Goal: Transaction & Acquisition: Purchase product/service

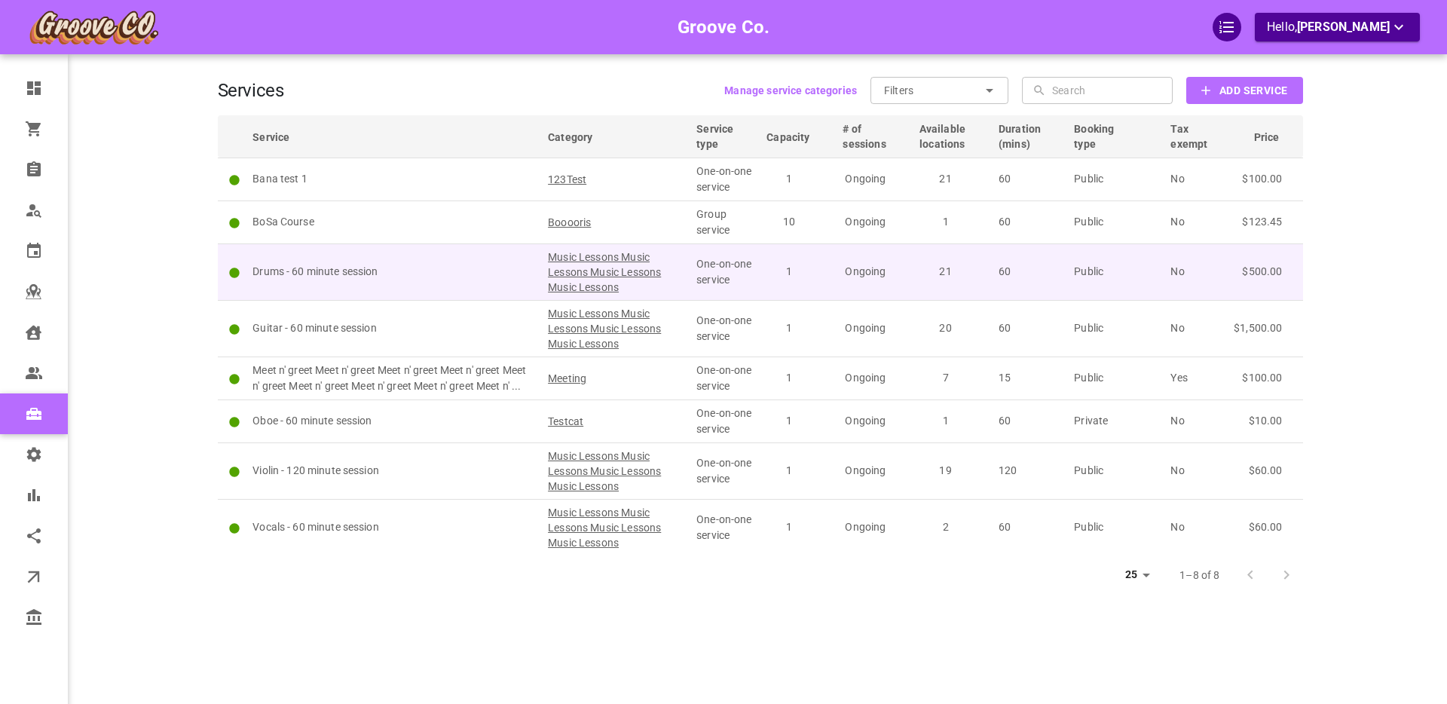
click at [432, 271] on p "Drums - 60 minute session" at bounding box center [393, 272] width 282 height 16
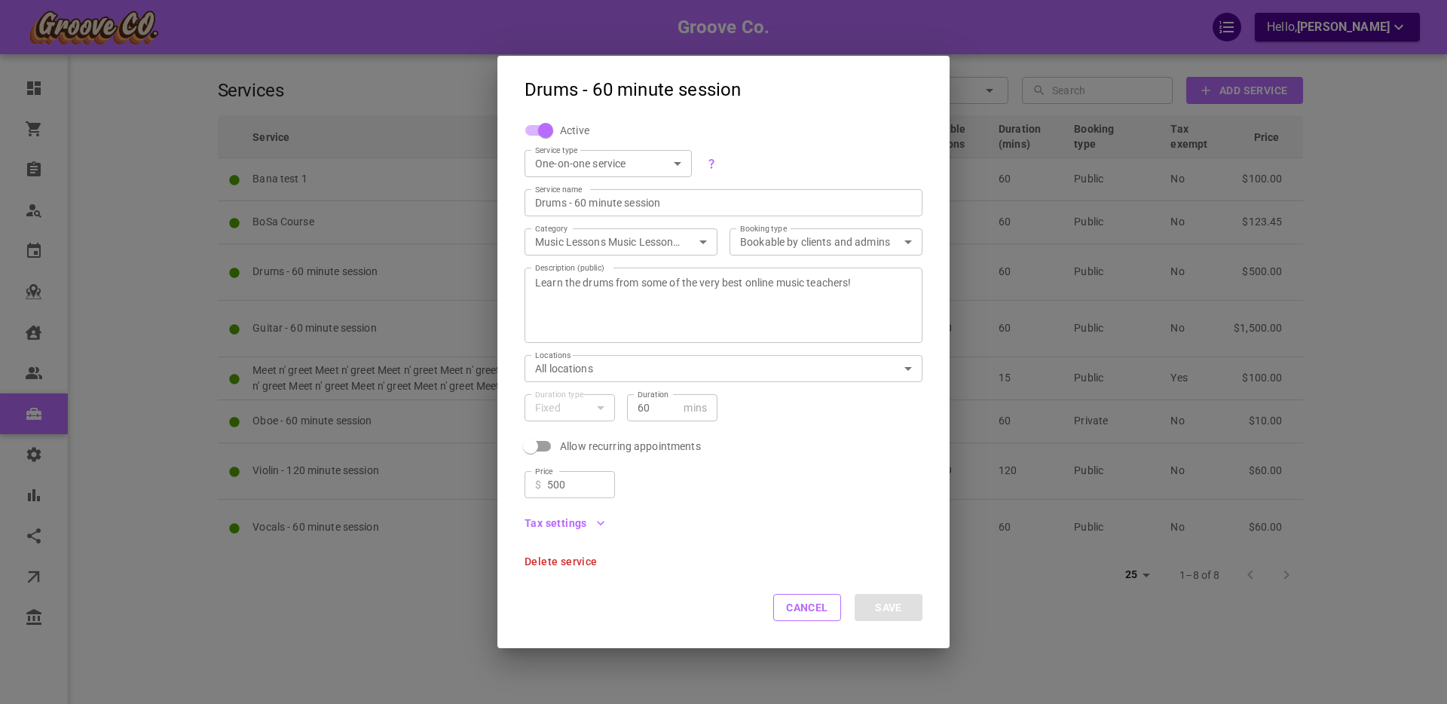
click at [599, 521] on icon "button" at bounding box center [600, 522] width 15 height 15
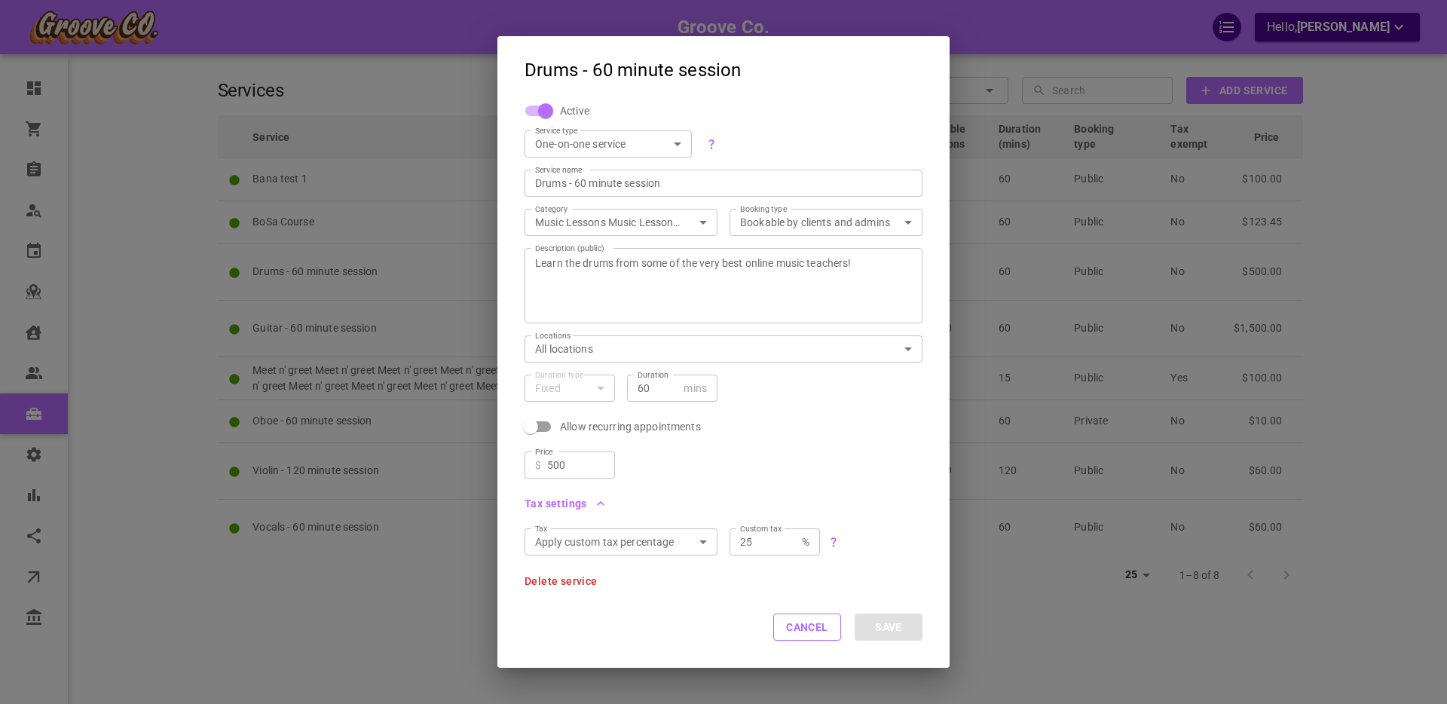
click at [602, 503] on icon "button" at bounding box center [600, 503] width 15 height 15
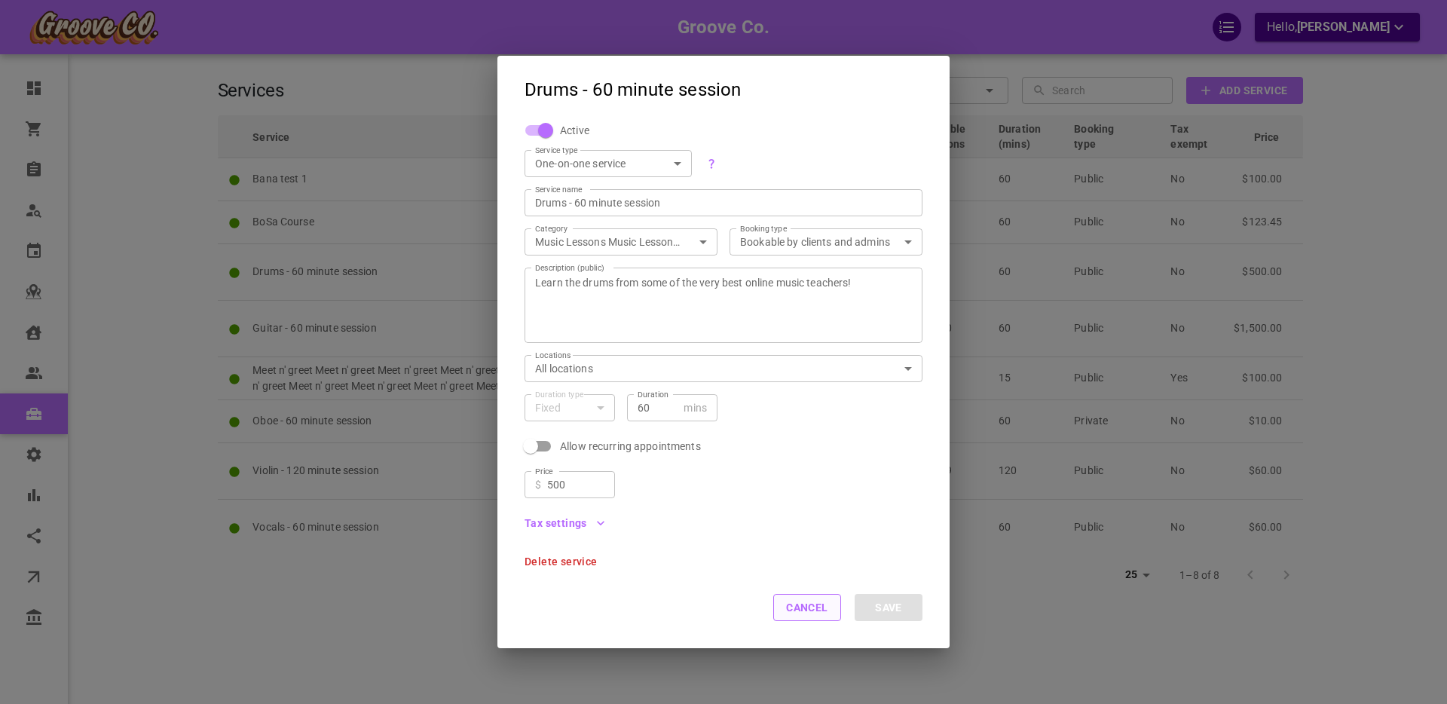
click at [796, 610] on button "Cancel" at bounding box center [807, 607] width 68 height 27
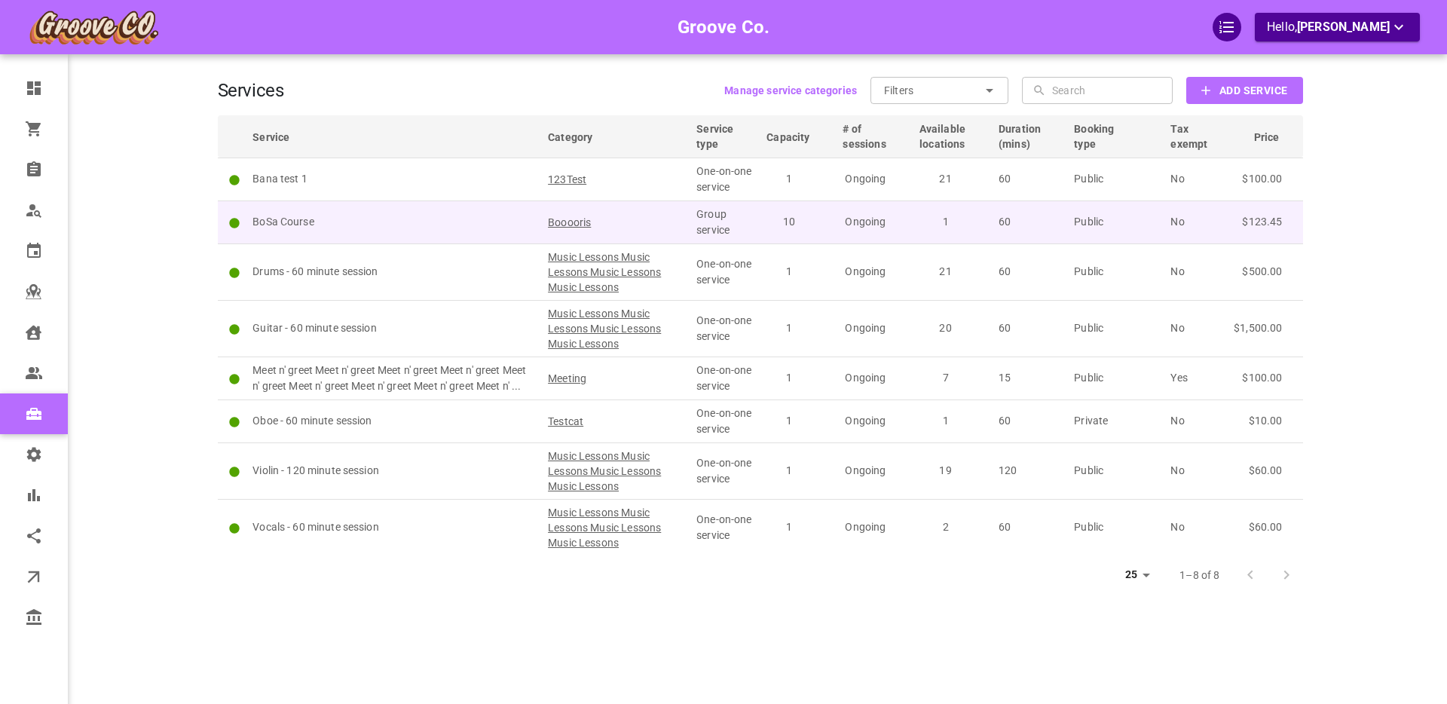
click at [360, 222] on p "BoSa Course" at bounding box center [393, 222] width 282 height 16
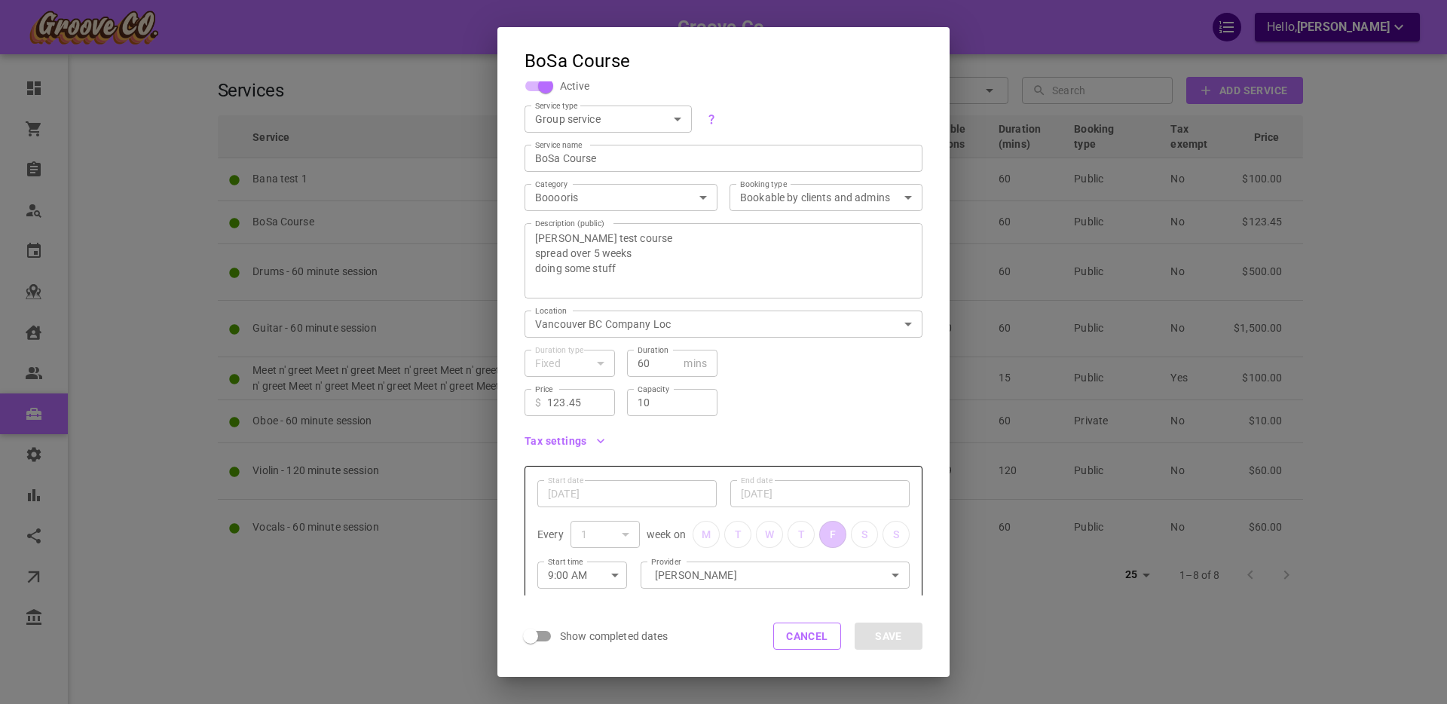
scroll to position [19, 0]
click at [601, 436] on icon "button" at bounding box center [600, 437] width 15 height 15
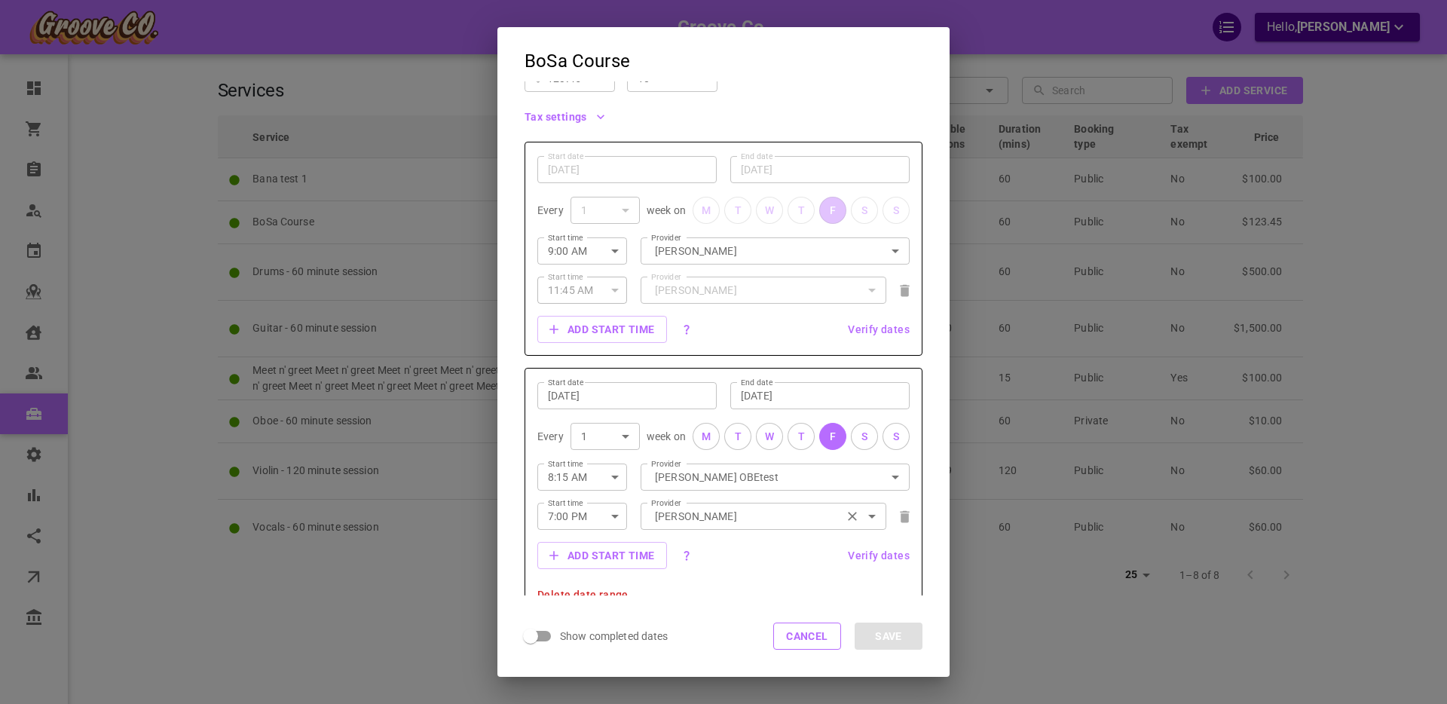
scroll to position [428, 0]
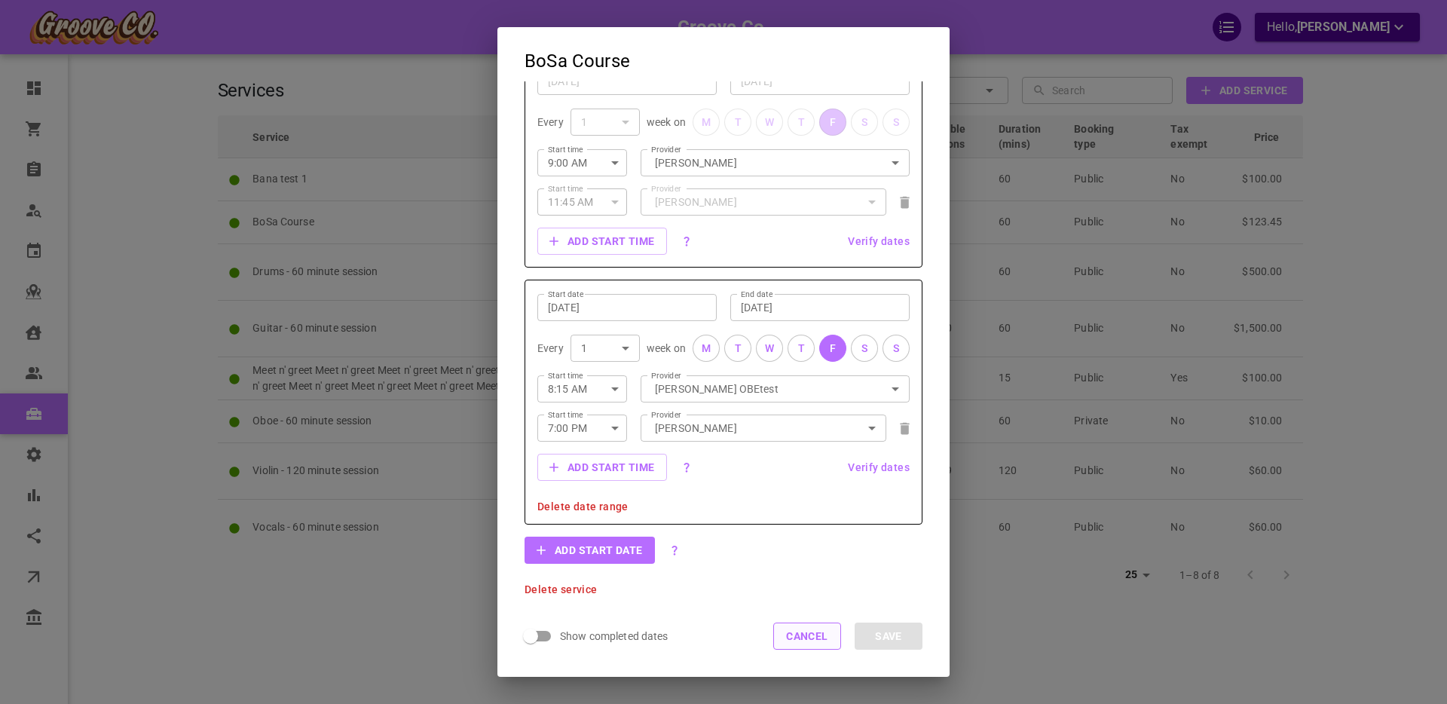
click at [796, 634] on button "Cancel" at bounding box center [807, 635] width 68 height 27
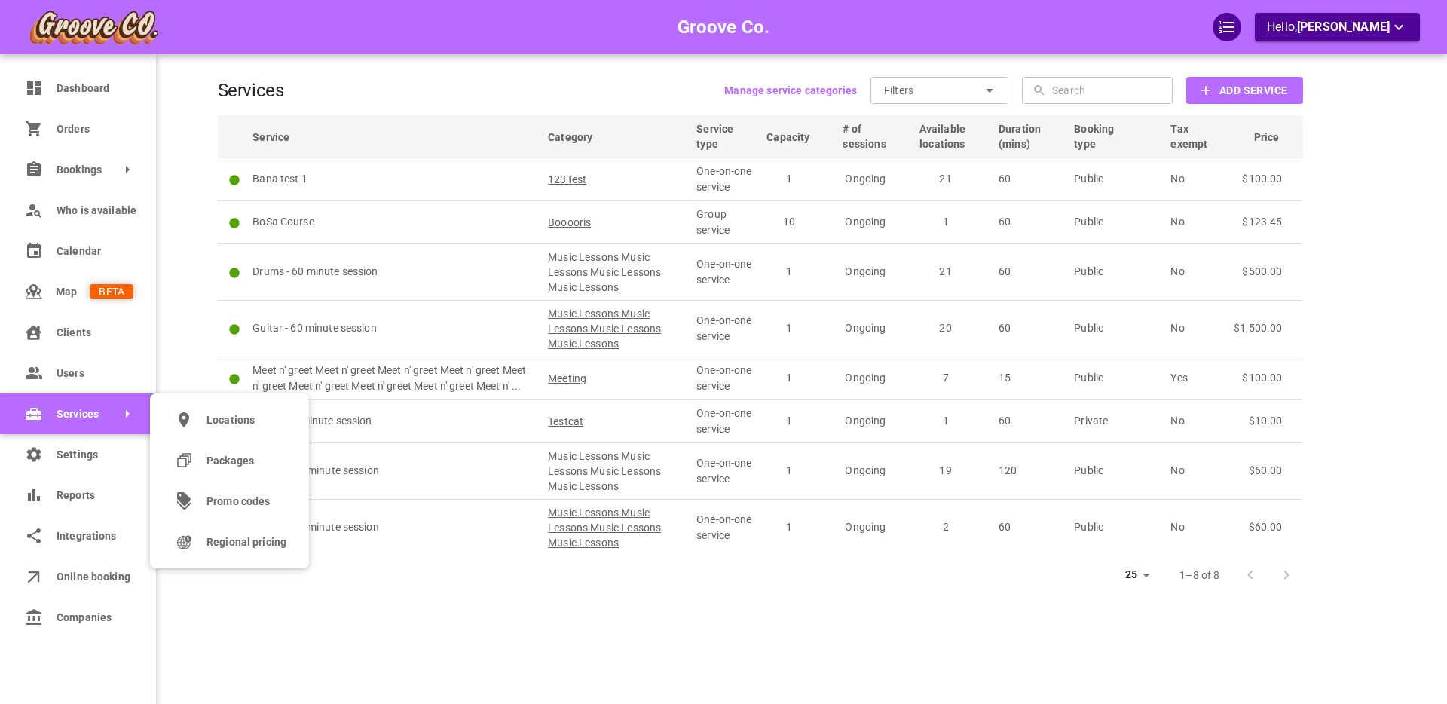
click at [219, 538] on span "Regional pricing" at bounding box center [246, 542] width 80 height 16
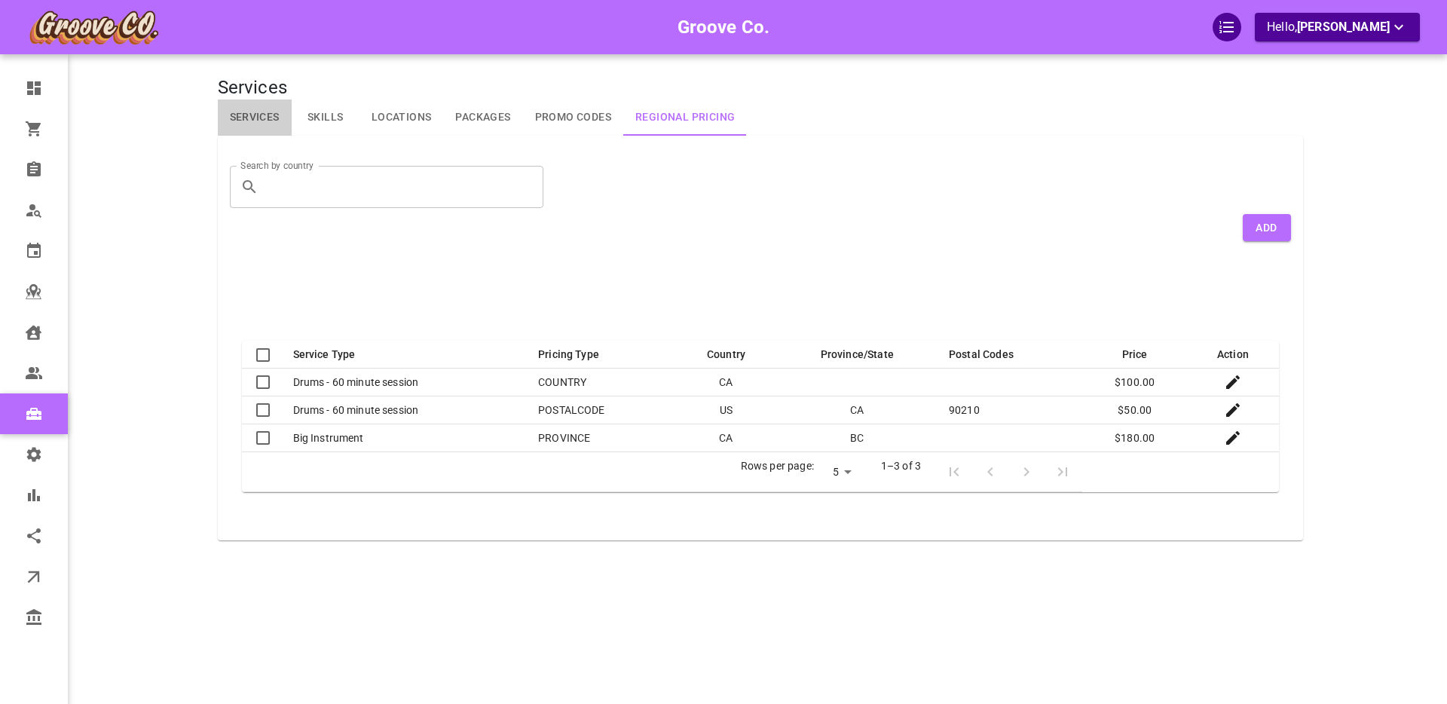
click at [255, 113] on link "Services" at bounding box center [255, 117] width 74 height 36
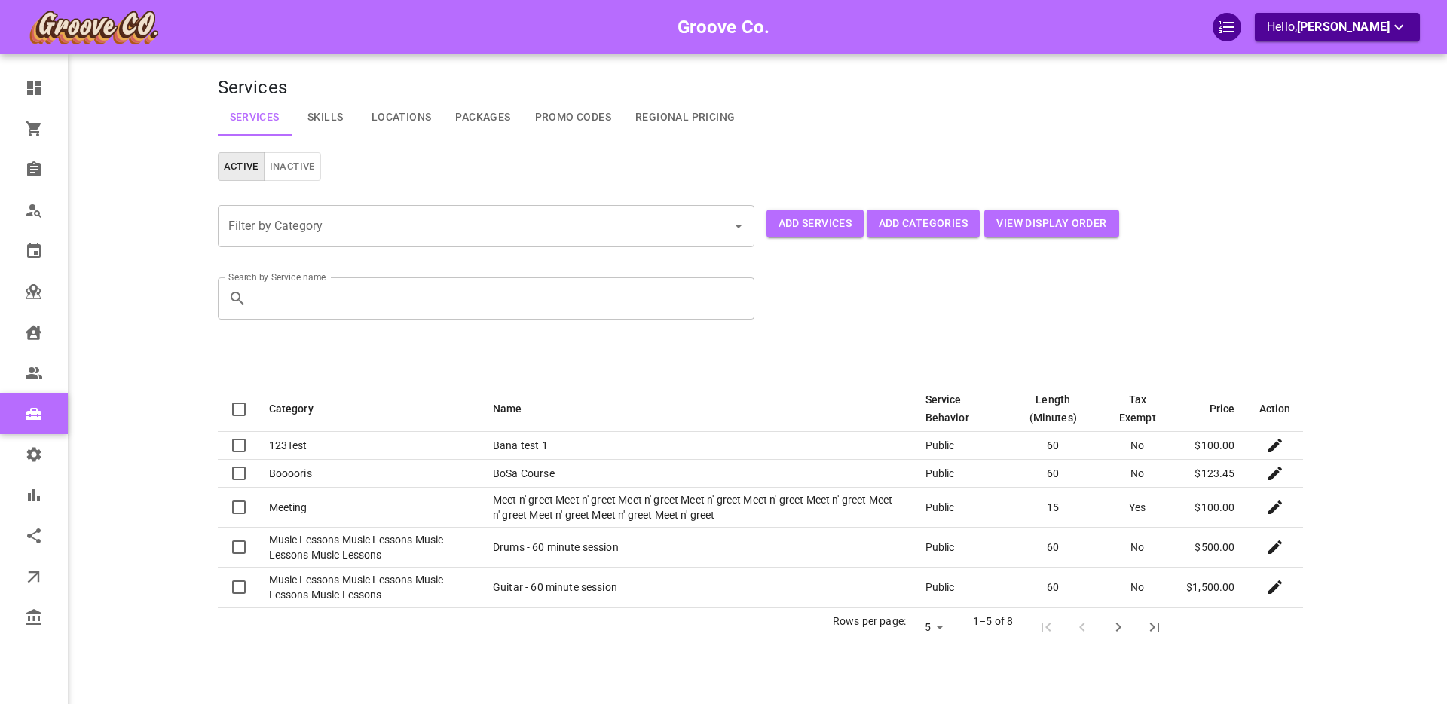
click at [675, 115] on link "Regional Pricing" at bounding box center [685, 117] width 124 height 36
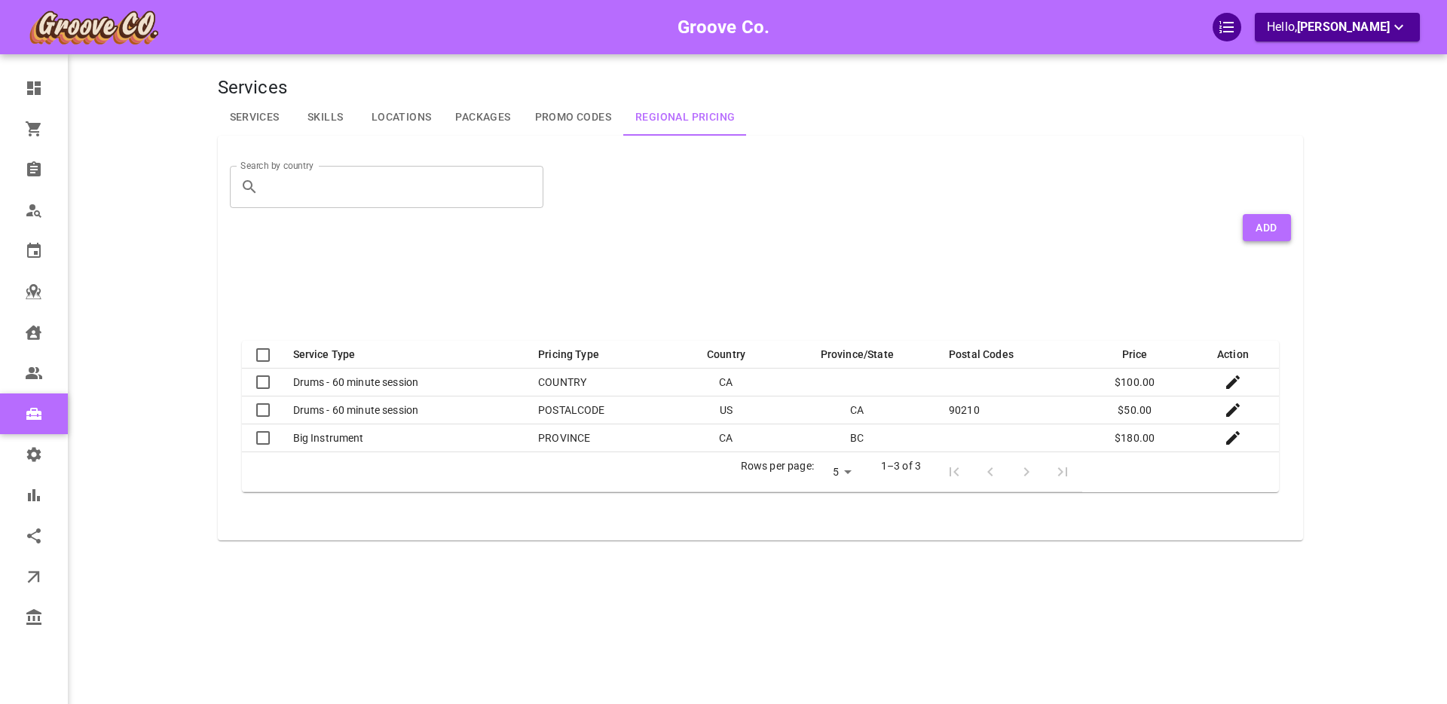
click at [1265, 223] on button "Add" at bounding box center [1266, 228] width 48 height 28
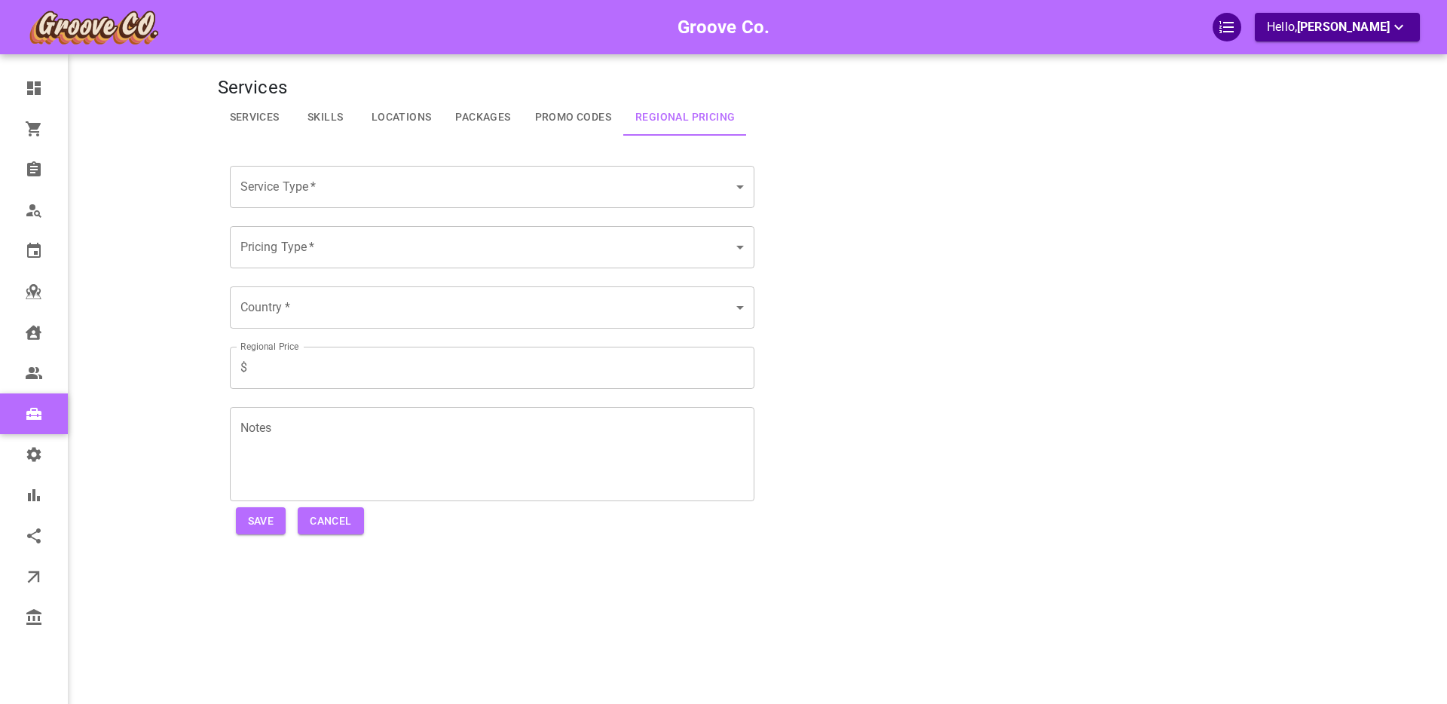
click at [333, 182] on body "Groove Co. Hello, Boris Sandford Dashboard Orders Bookings Who is available Cal…" at bounding box center [723, 398] width 1447 height 796
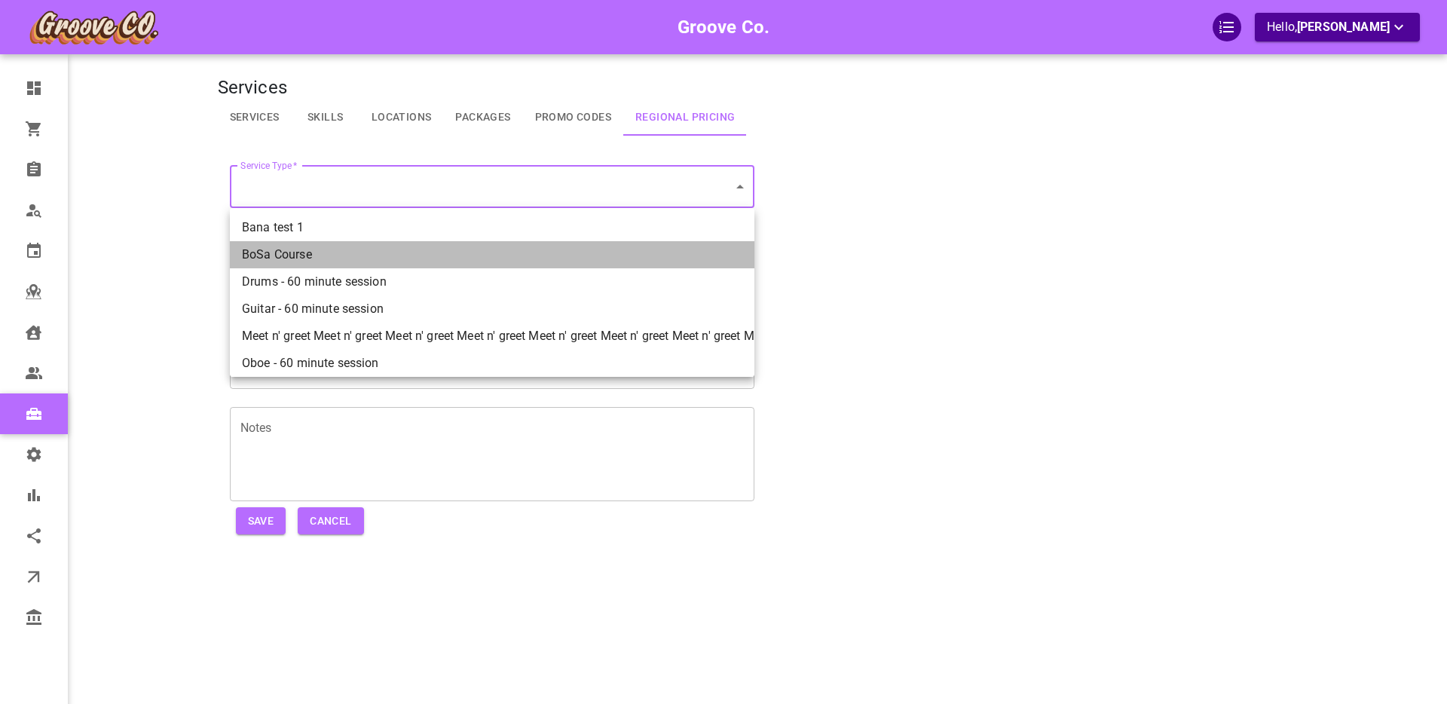
click at [292, 252] on li "BoSa Course" at bounding box center [492, 254] width 524 height 27
type input "BoSa Course"
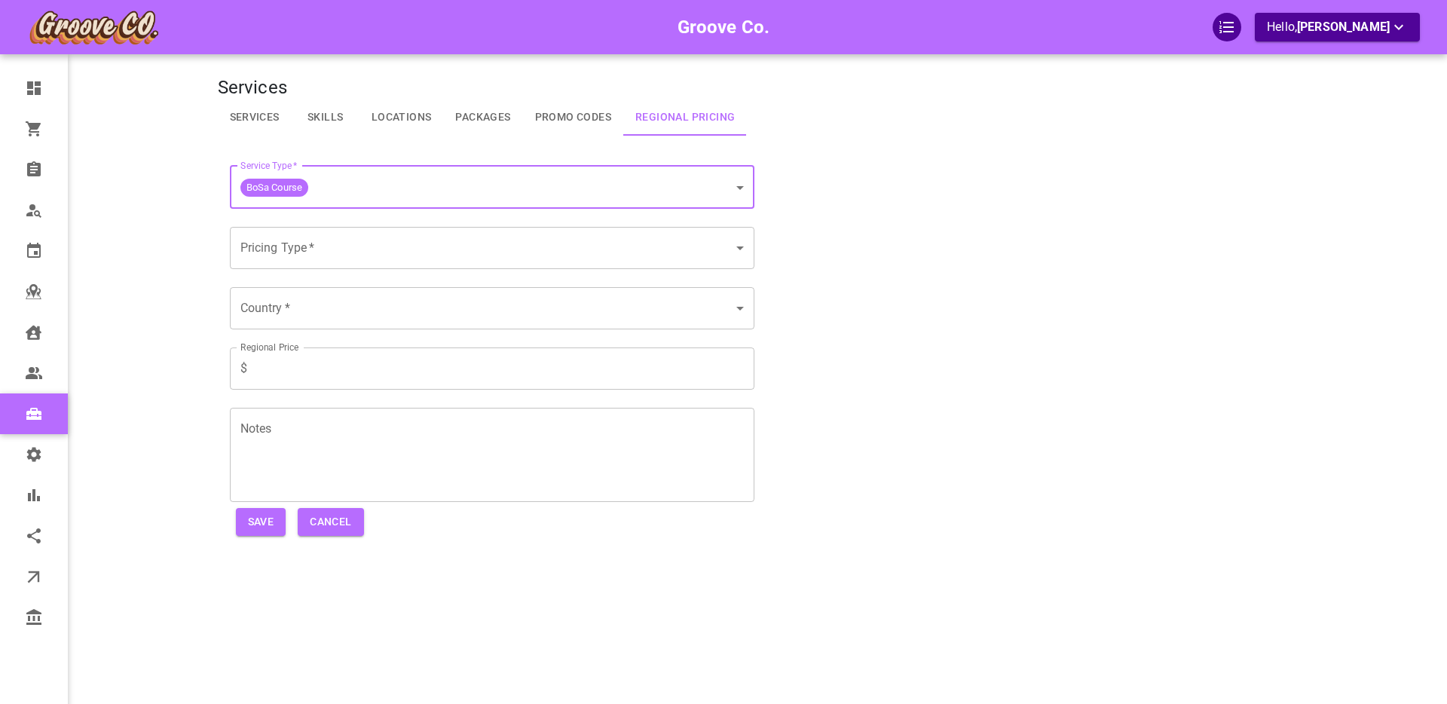
click at [291, 249] on body "Groove Co. Hello, Boris Sandford Dashboard Orders Bookings Who is available Cal…" at bounding box center [723, 398] width 1447 height 796
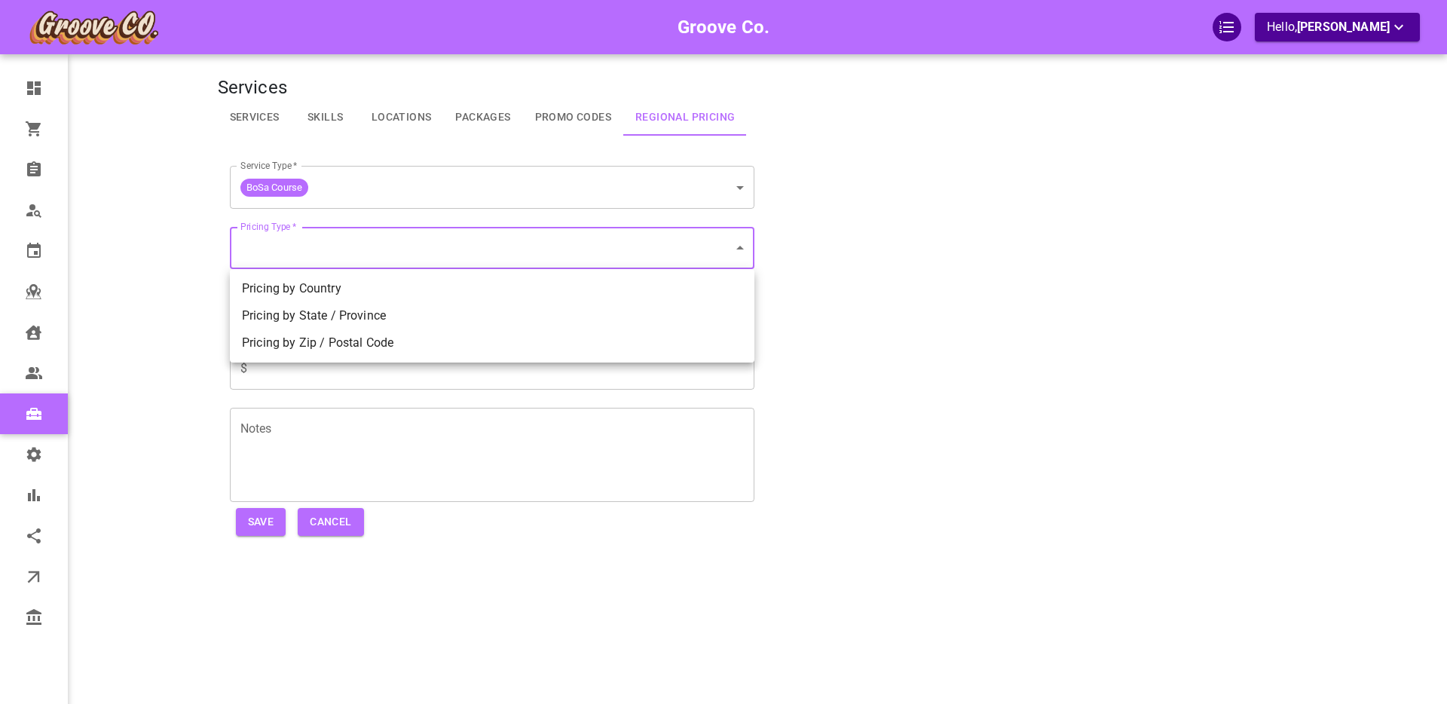
click at [157, 237] on div at bounding box center [723, 352] width 1447 height 704
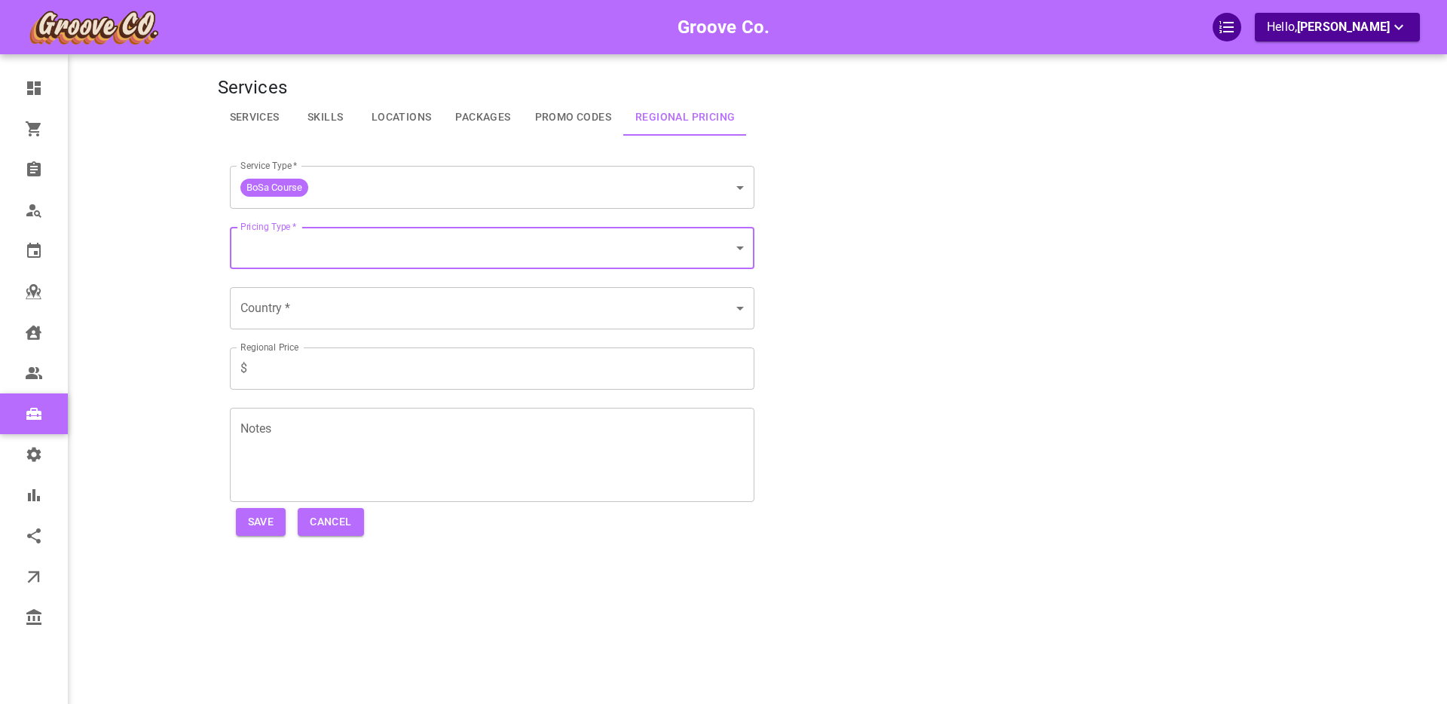
click at [1323, 73] on main at bounding box center [1362, 375] width 118 height 704
click at [1328, 44] on div "Groove Co. Hello, Boris Sandford" at bounding box center [723, 27] width 1447 height 54
click at [1313, 35] on p "Hello, Boris Sandford" at bounding box center [1337, 27] width 141 height 19
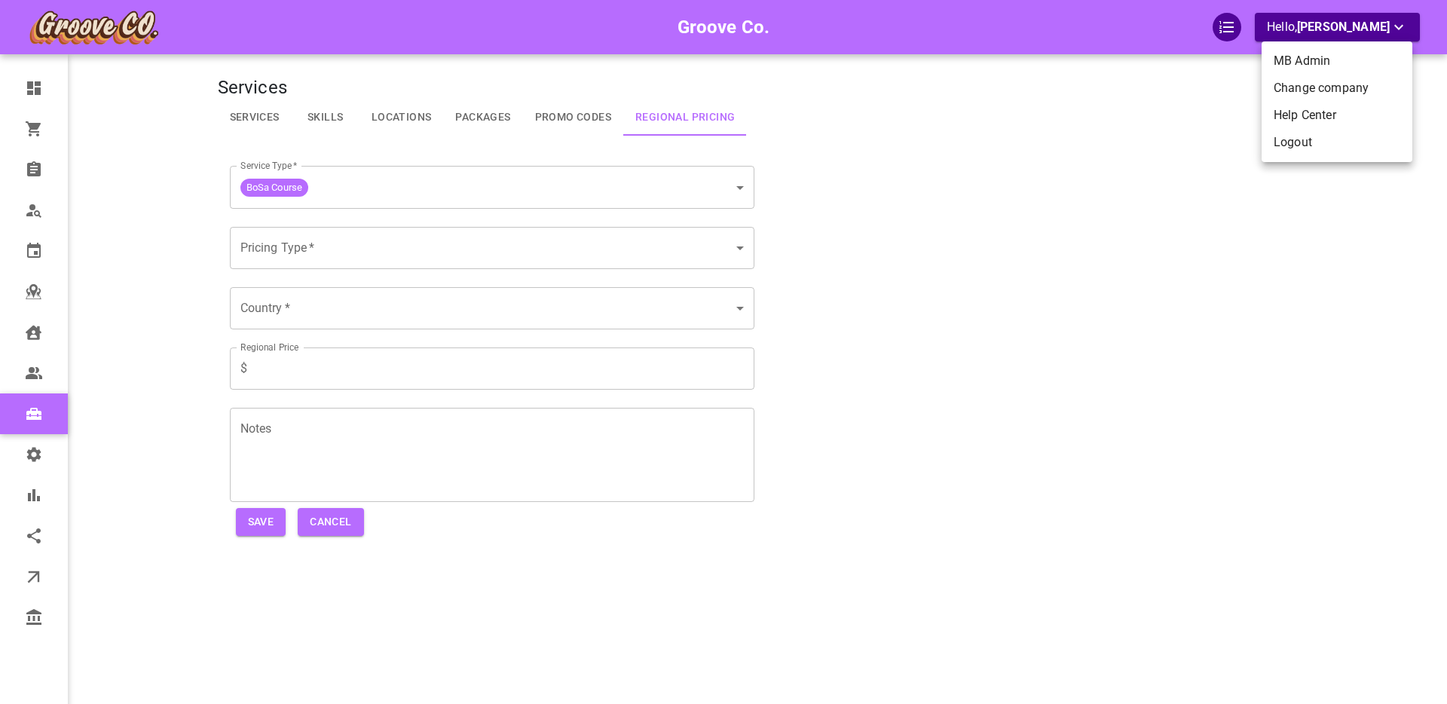
click at [1299, 141] on li "Logout" at bounding box center [1336, 142] width 151 height 27
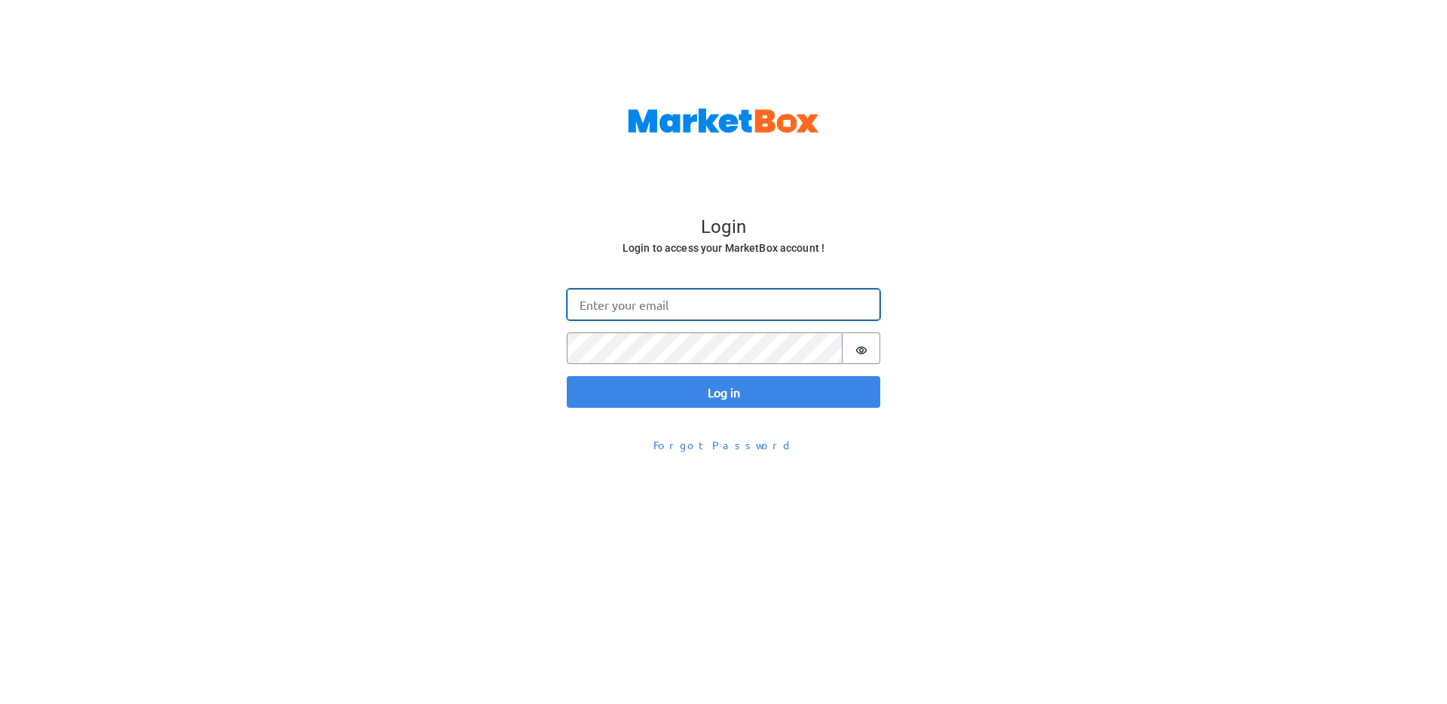
click at [591, 307] on input "Email" at bounding box center [723, 305] width 313 height 32
type input "boris+van@gomarketbox.com"
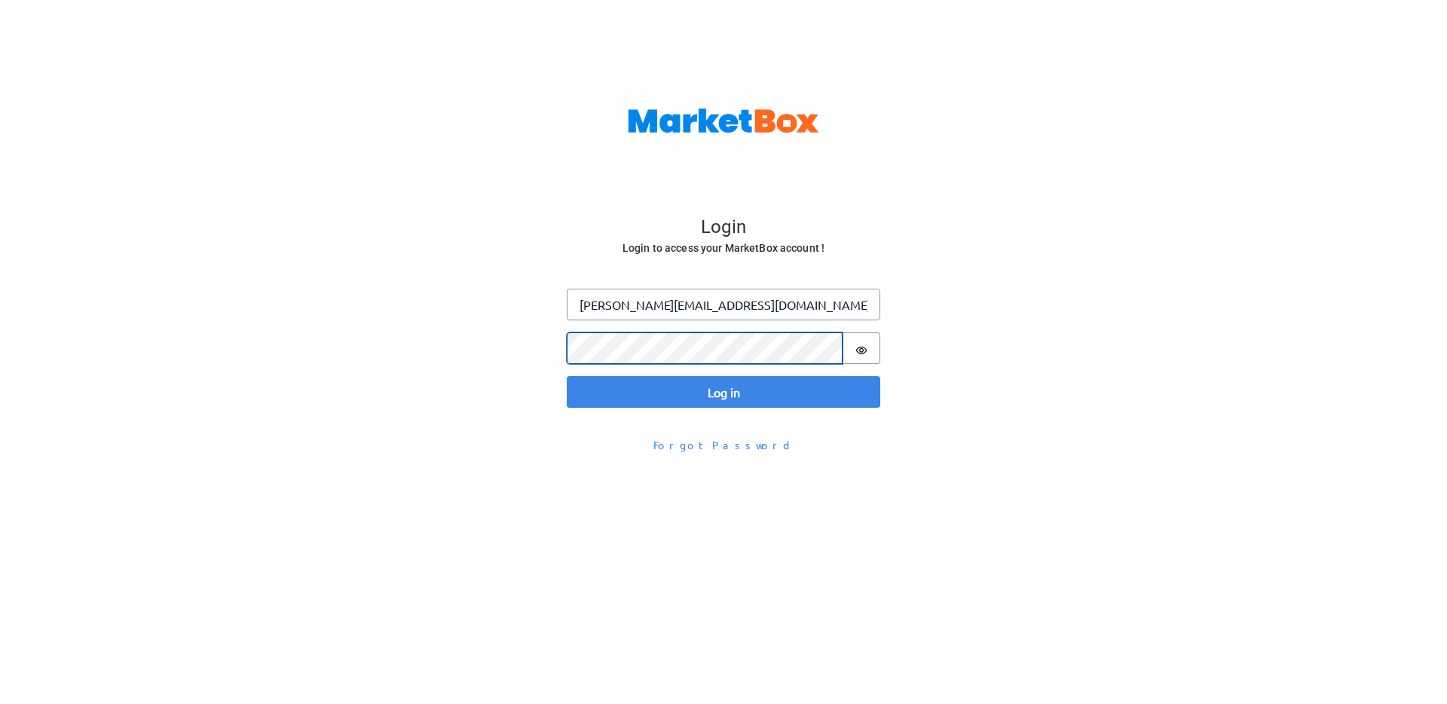
click at [567, 376] on button "Log in" at bounding box center [723, 392] width 313 height 32
